Goal: Task Accomplishment & Management: Complete application form

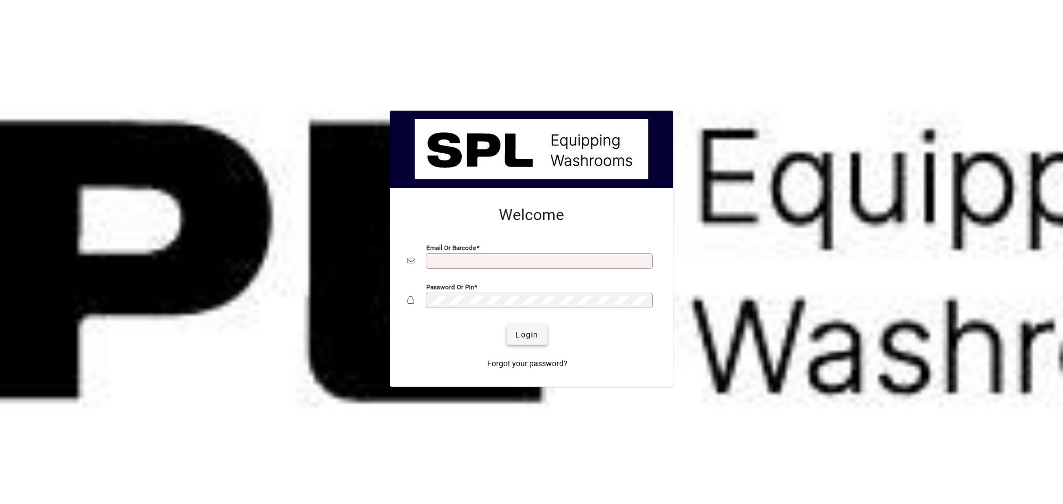
type input "**********"
click at [516, 335] on span "Login" at bounding box center [526, 335] width 23 height 12
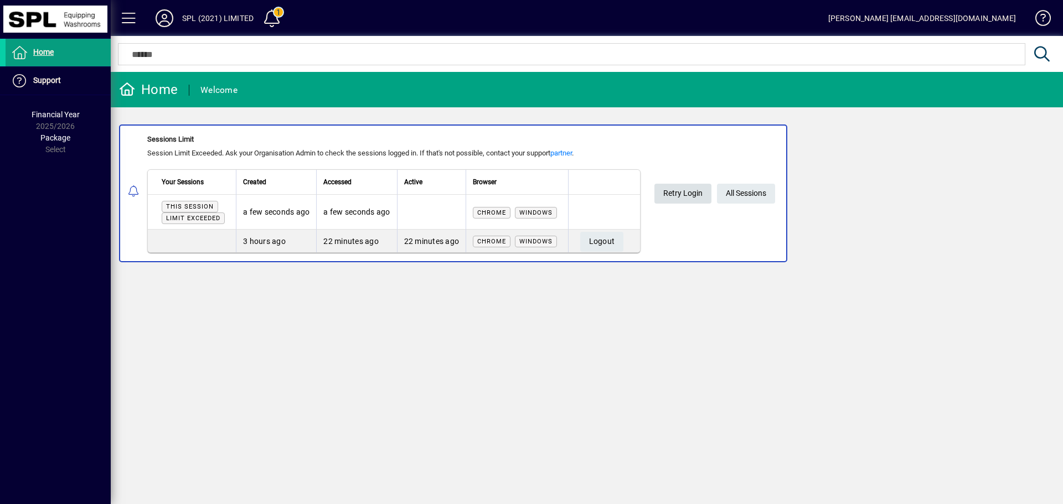
click at [700, 191] on span "Retry Login" at bounding box center [682, 193] width 39 height 18
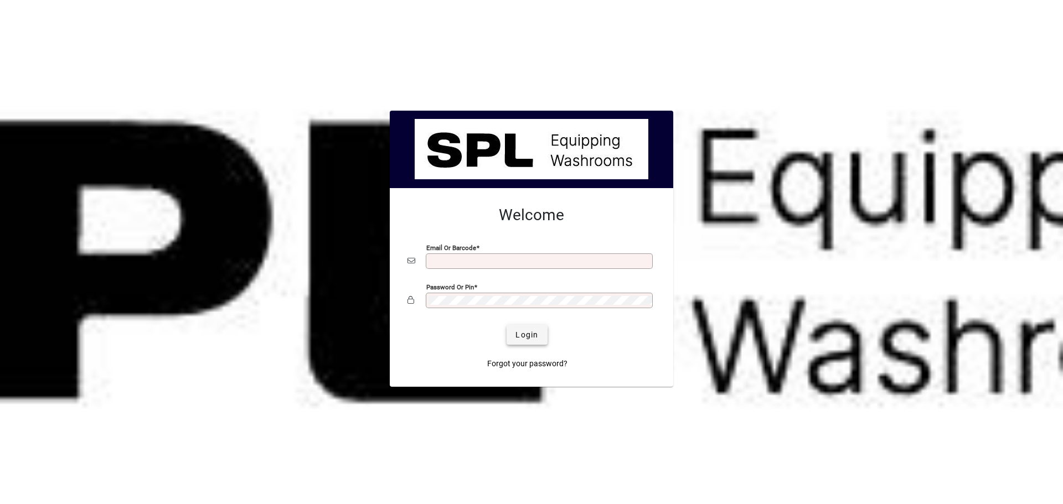
type input "**********"
click at [521, 332] on span "Login" at bounding box center [526, 335] width 23 height 12
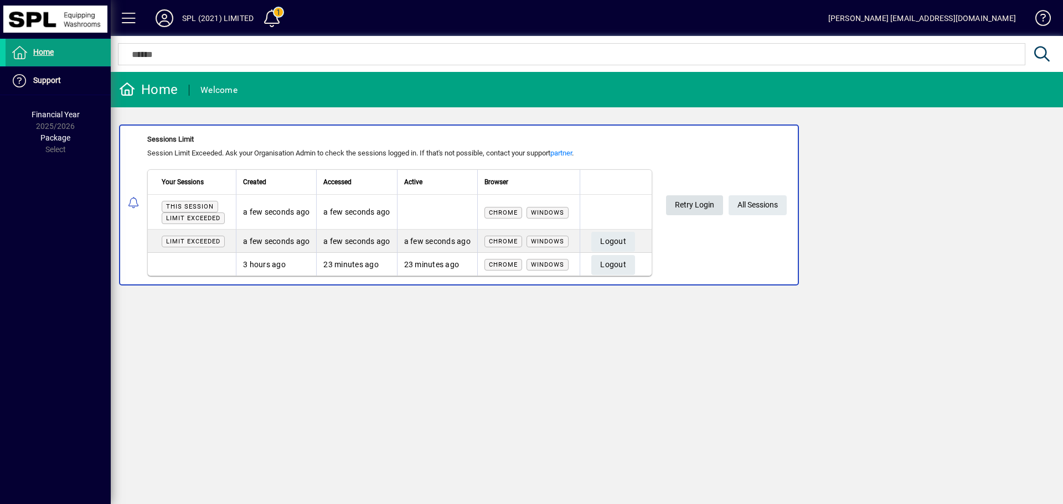
click at [710, 199] on span "Retry Login" at bounding box center [694, 205] width 39 height 18
click at [754, 203] on span "All Sessions" at bounding box center [757, 205] width 40 height 18
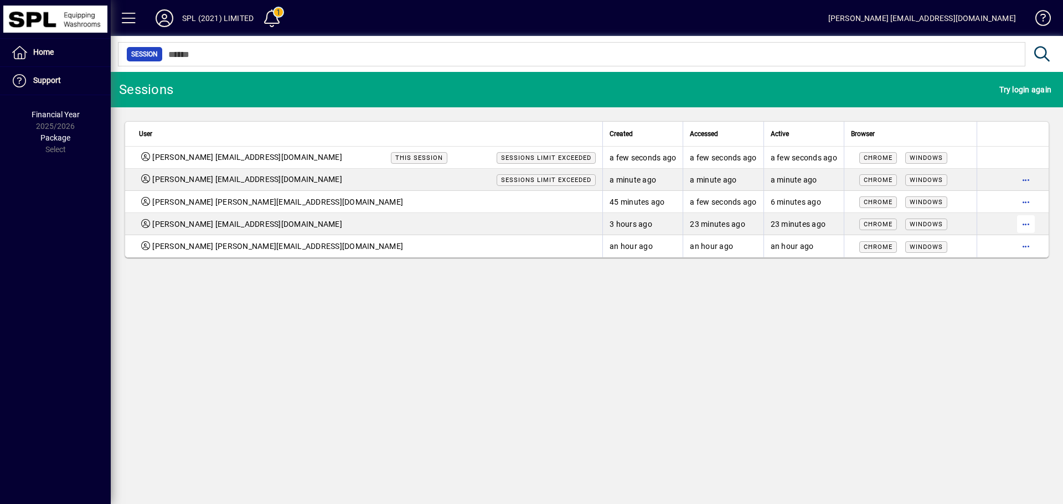
click at [1026, 224] on span "button" at bounding box center [1025, 224] width 27 height 27
click at [995, 249] on span "Logout" at bounding box center [979, 247] width 93 height 13
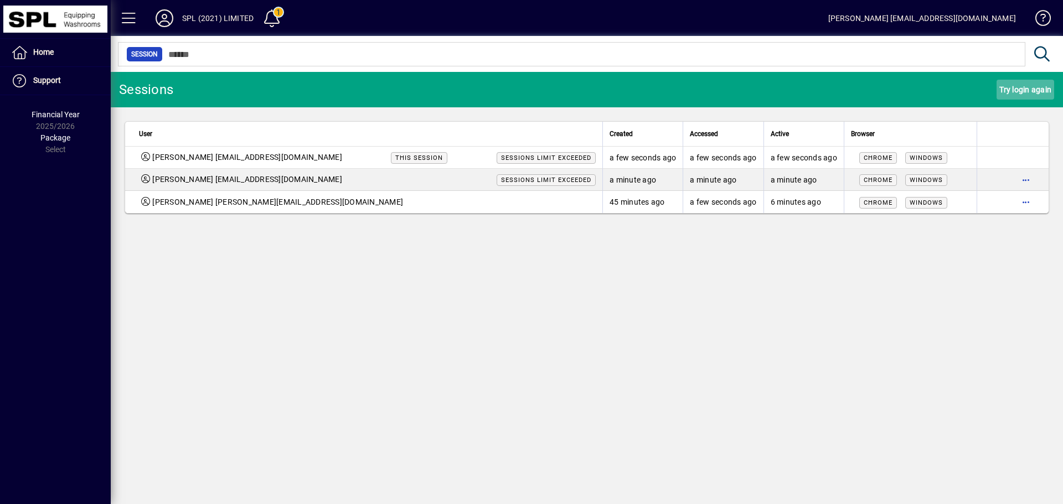
click at [1018, 94] on span "Try login again" at bounding box center [1025, 90] width 52 height 18
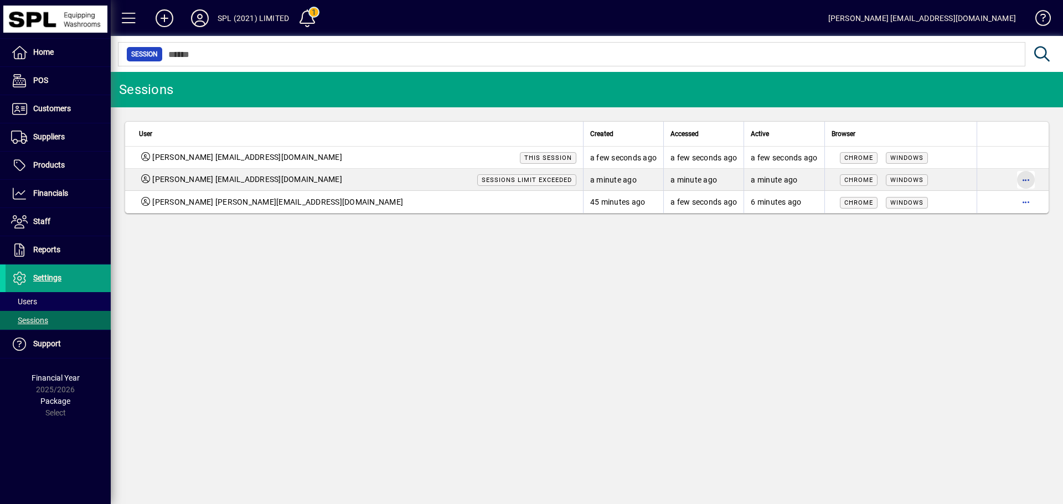
click at [1015, 179] on span "button" at bounding box center [1025, 180] width 27 height 27
click at [983, 206] on span "Logout" at bounding box center [979, 202] width 93 height 13
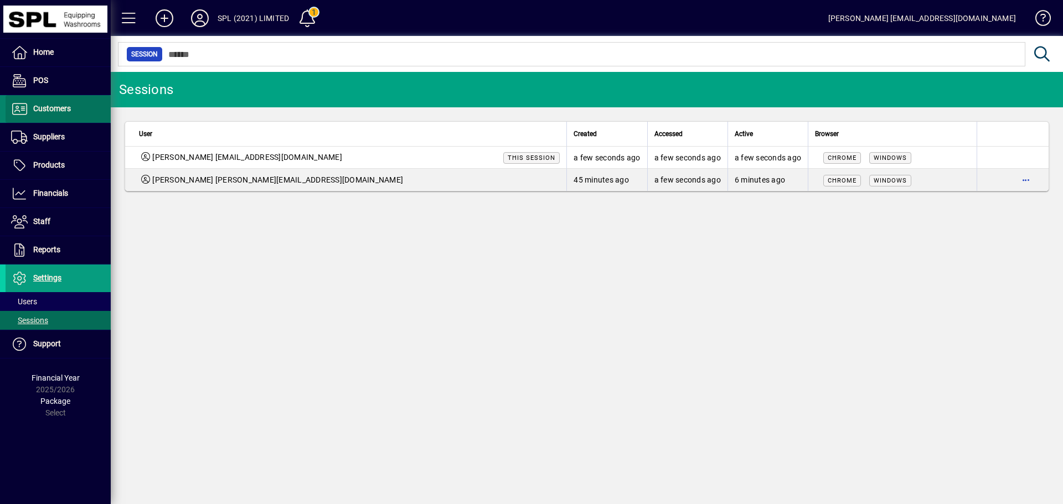
click at [30, 109] on span "Customers" at bounding box center [38, 108] width 65 height 13
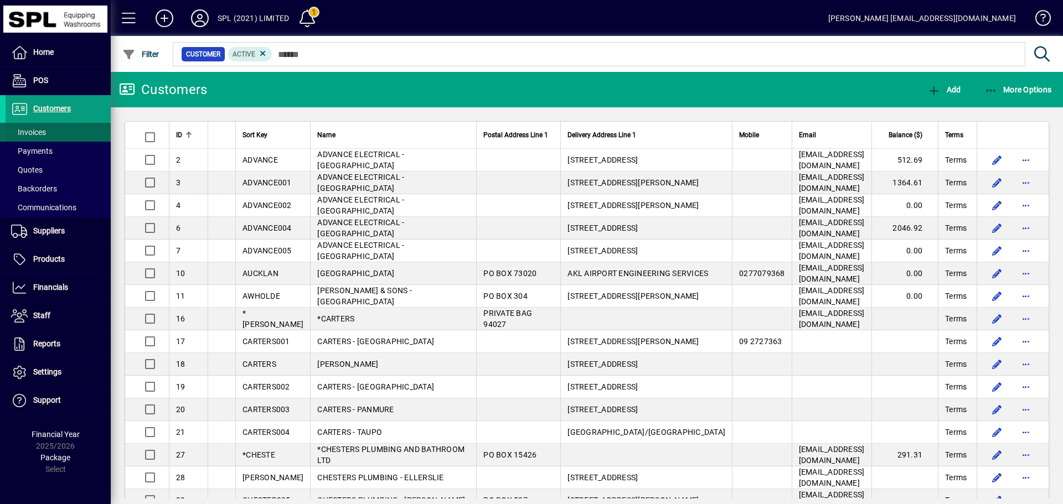
click at [35, 128] on span "Invoices" at bounding box center [28, 132] width 35 height 9
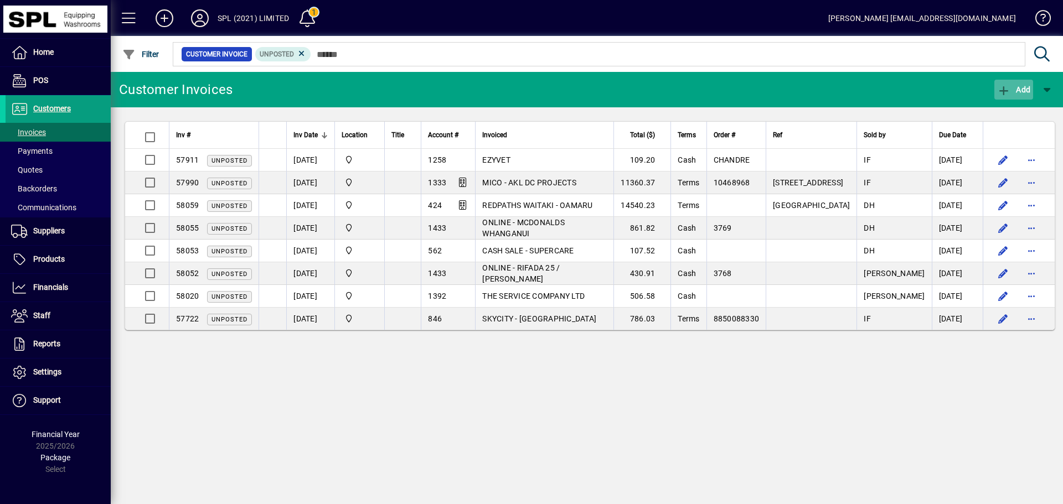
click at [1020, 92] on span "Add" at bounding box center [1013, 89] width 33 height 9
